Goal: Find specific page/section: Find specific page/section

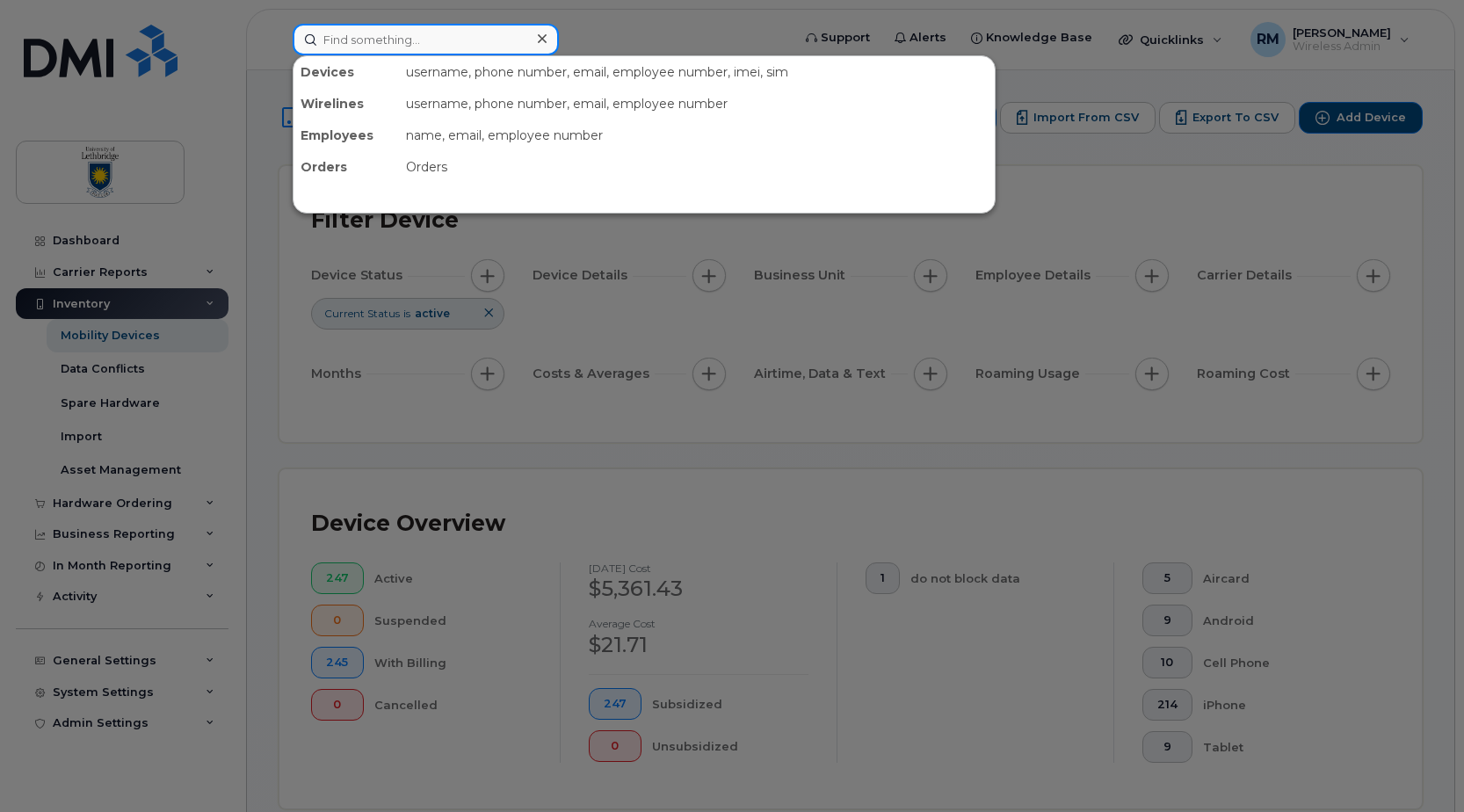
click at [368, 47] on input at bounding box center [426, 39] width 266 height 31
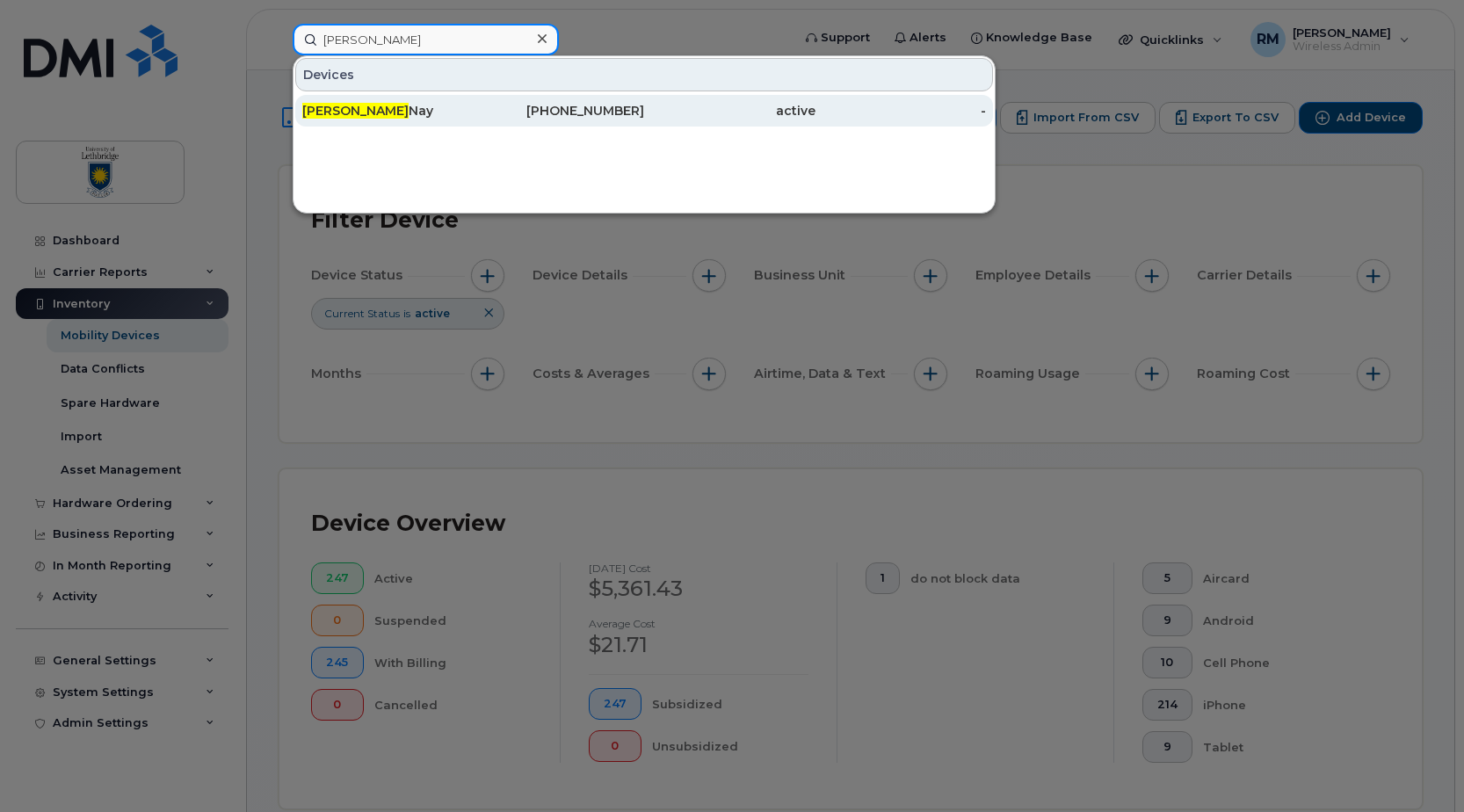
type input "brett"
click at [329, 108] on span "Brett" at bounding box center [355, 110] width 106 height 16
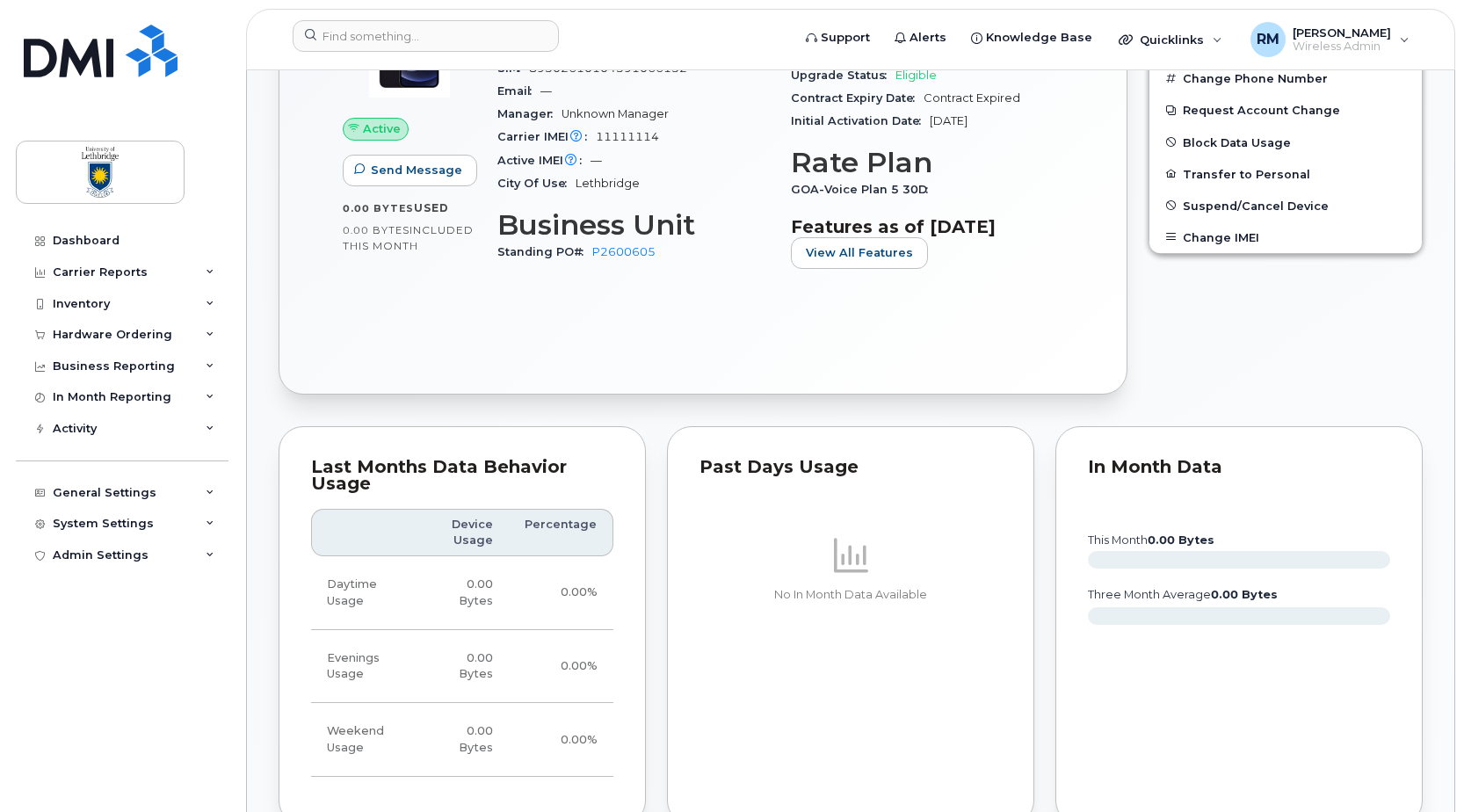
scroll to position [351, 0]
